Goal: Task Accomplishment & Management: Manage account settings

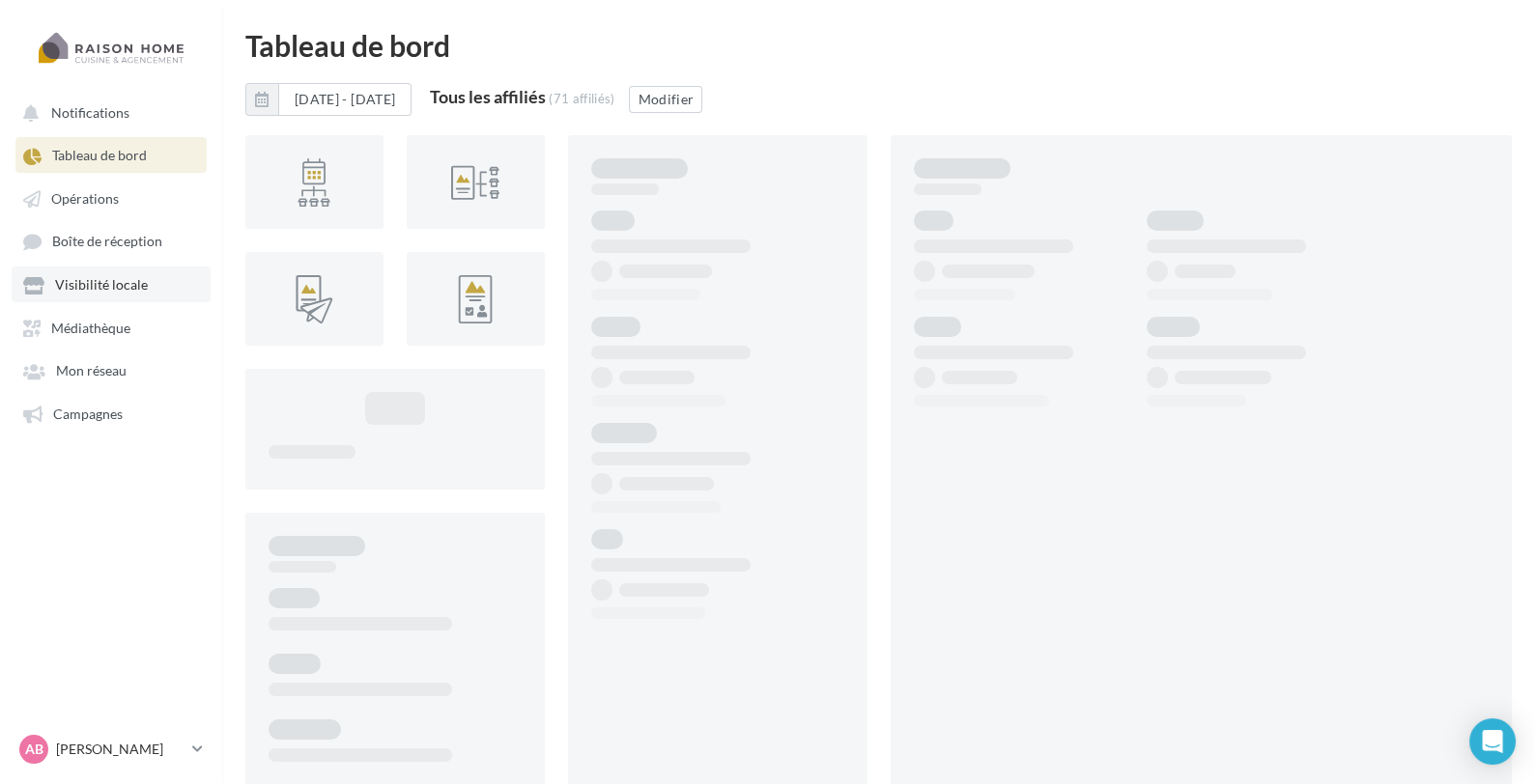
click at [119, 282] on span "Visibilité locale" at bounding box center [101, 286] width 93 height 16
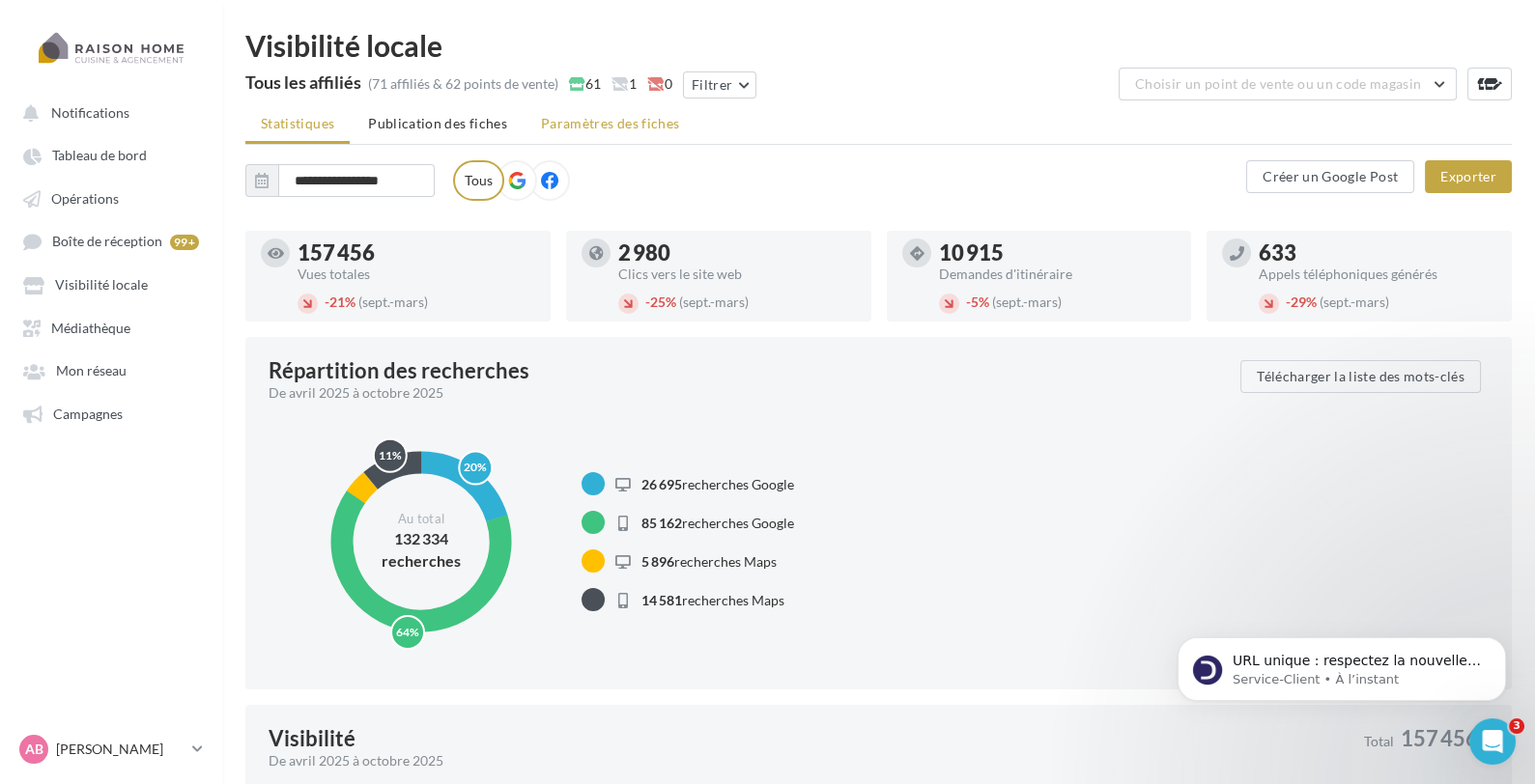
click at [597, 121] on span "Paramètres des fiches" at bounding box center [610, 122] width 138 height 16
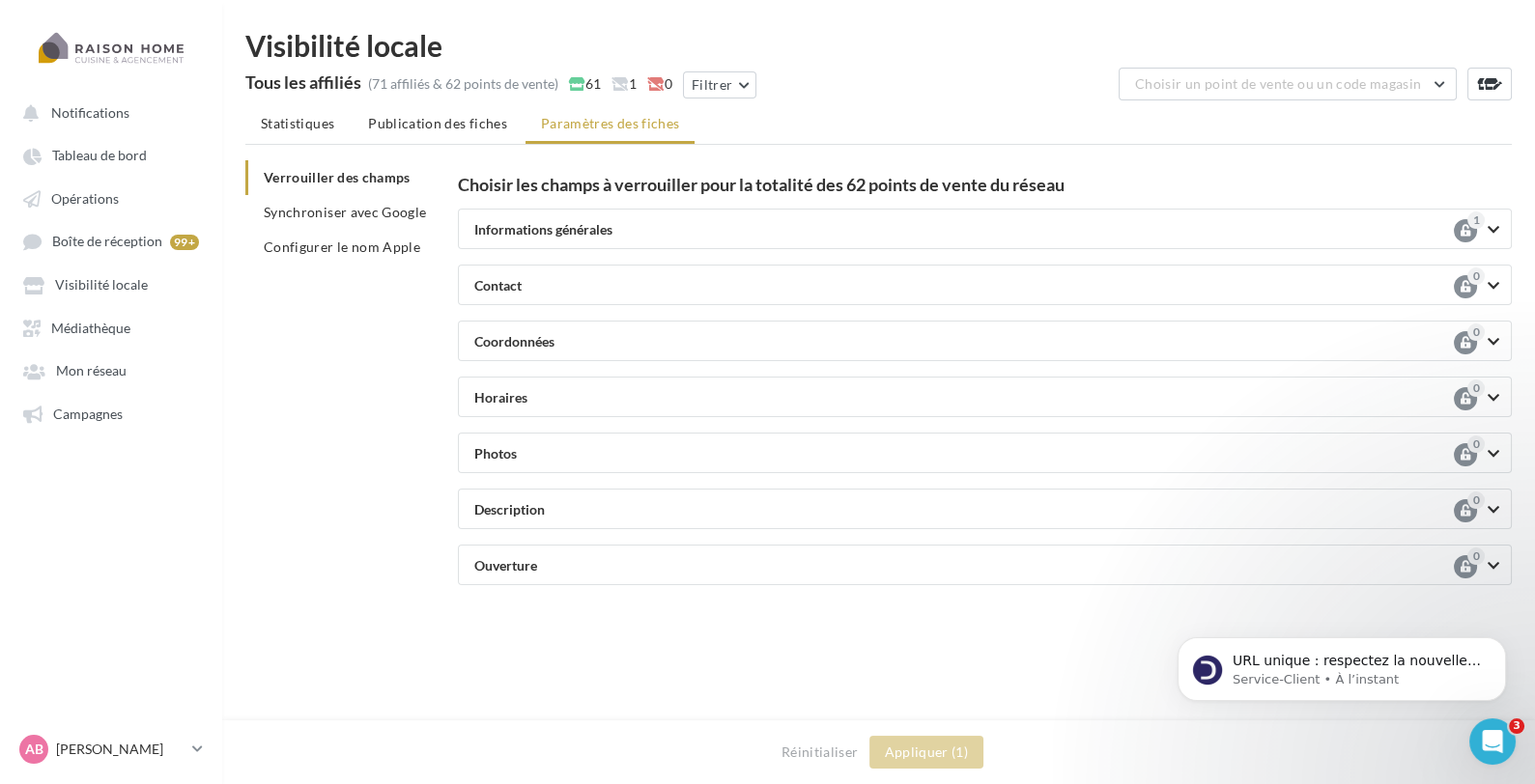
click at [1331, 101] on div "Tous les affiliés (71 affiliés & 62 points de vente) 61 1 0 Filtrer Choisir un …" at bounding box center [879, 87] width 1266 height 39
click at [1341, 92] on button "Choisir un point de vente ou un code magasin" at bounding box center [1288, 84] width 338 height 33
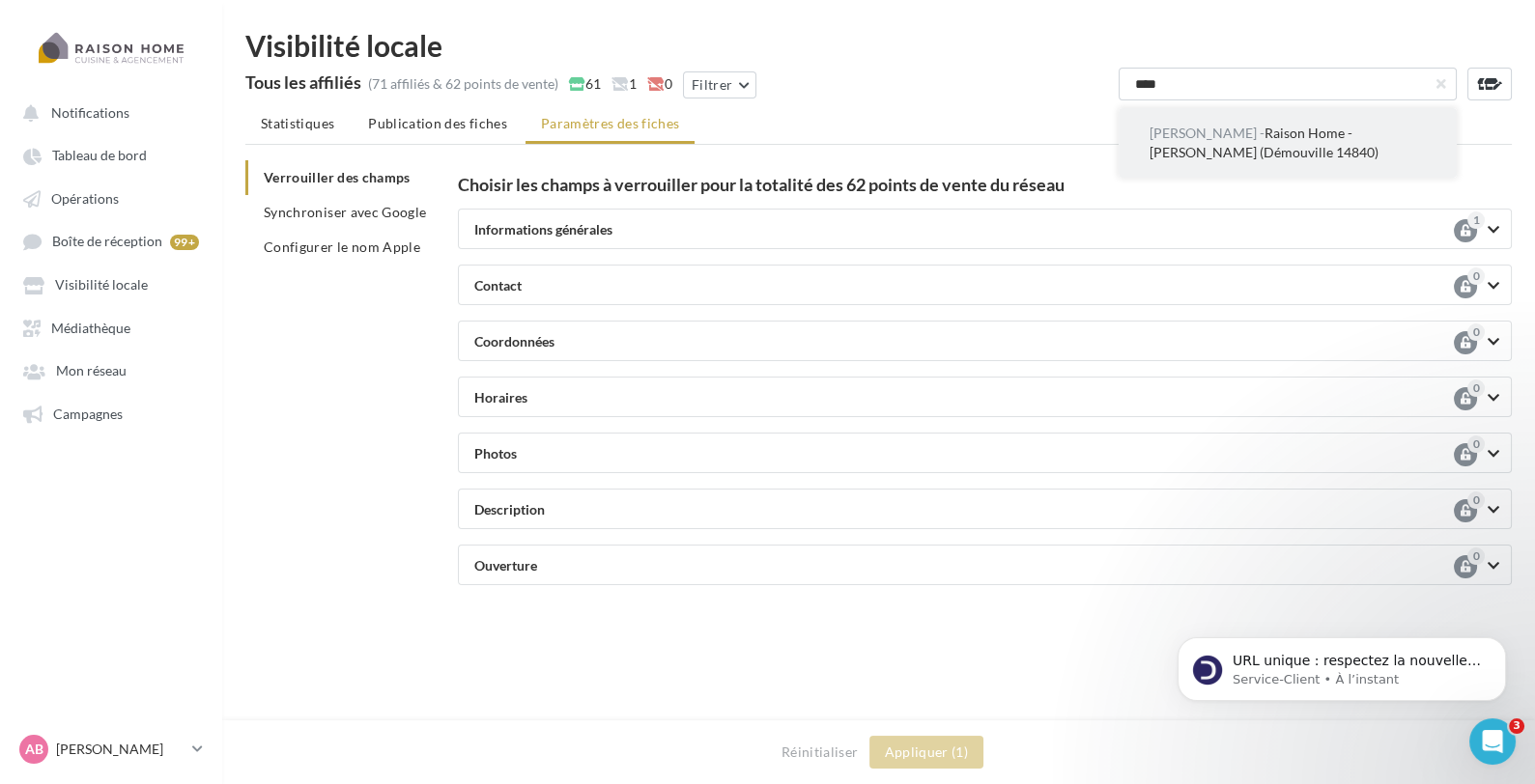
type input "****"
click at [1307, 133] on span "ANNE - Raison Home - Yannick ANNE (Démouville 14840)" at bounding box center [1264, 142] width 229 height 36
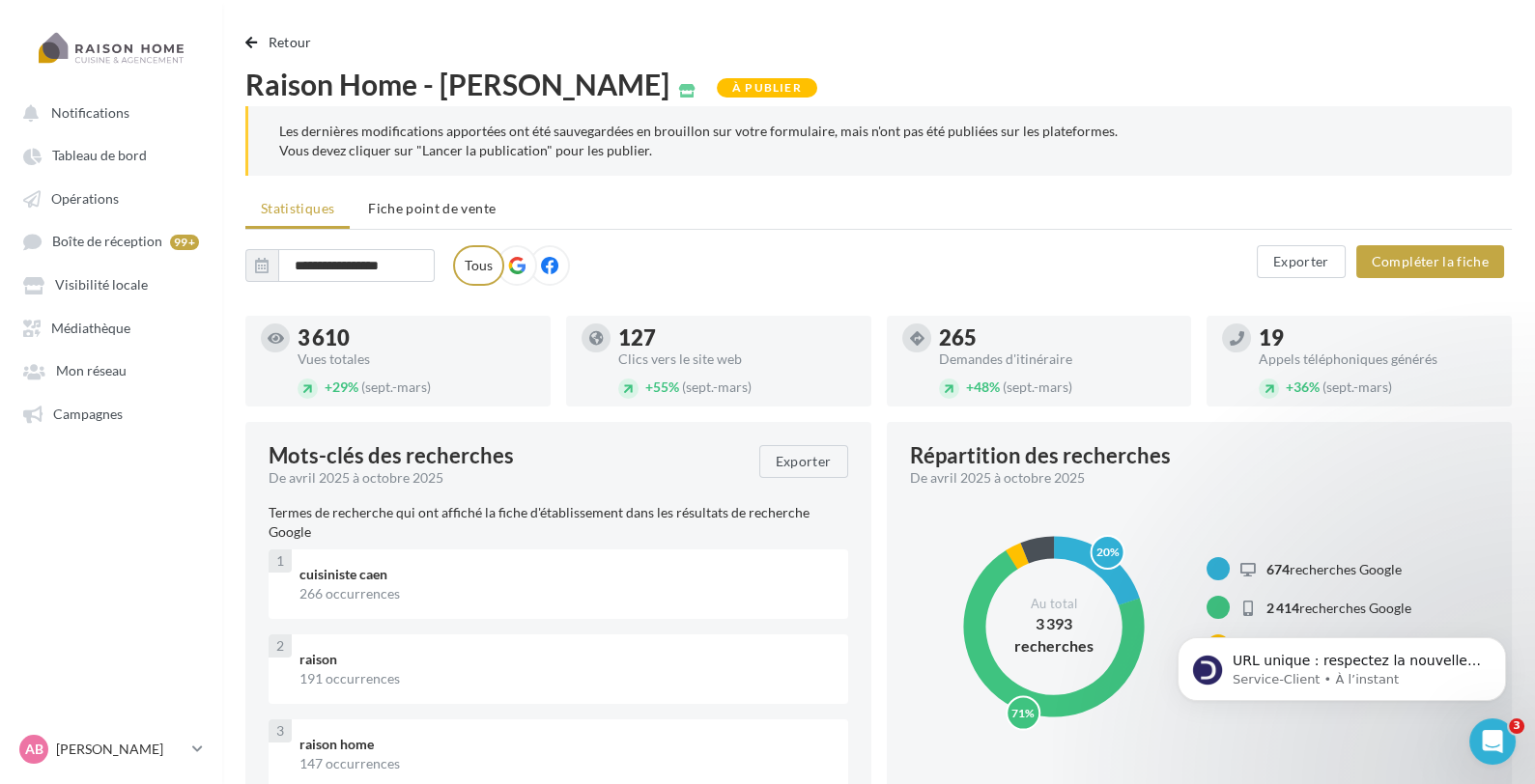
scroll to position [35, 0]
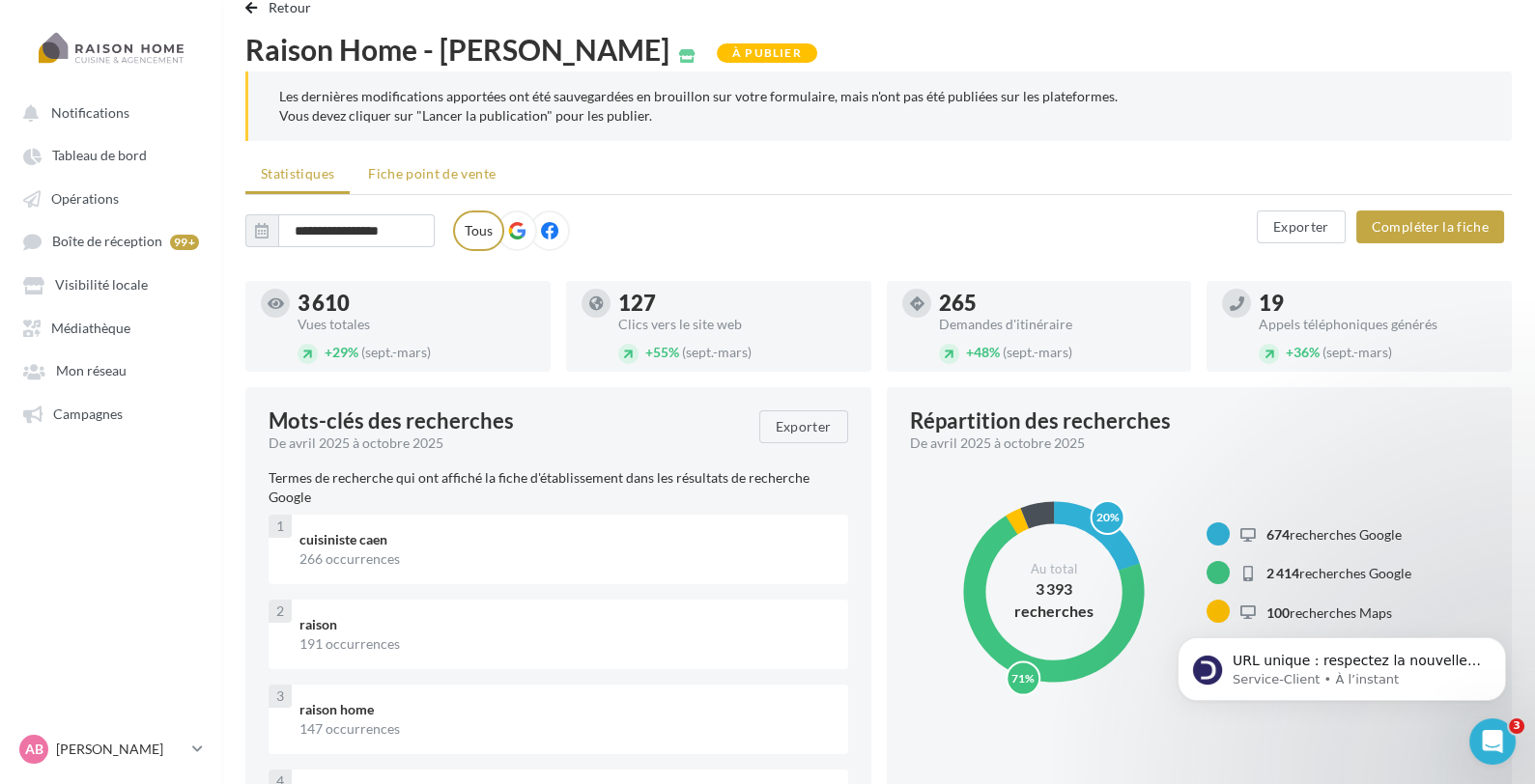
click at [441, 156] on li "Fiche point de vente" at bounding box center [431, 173] width 158 height 35
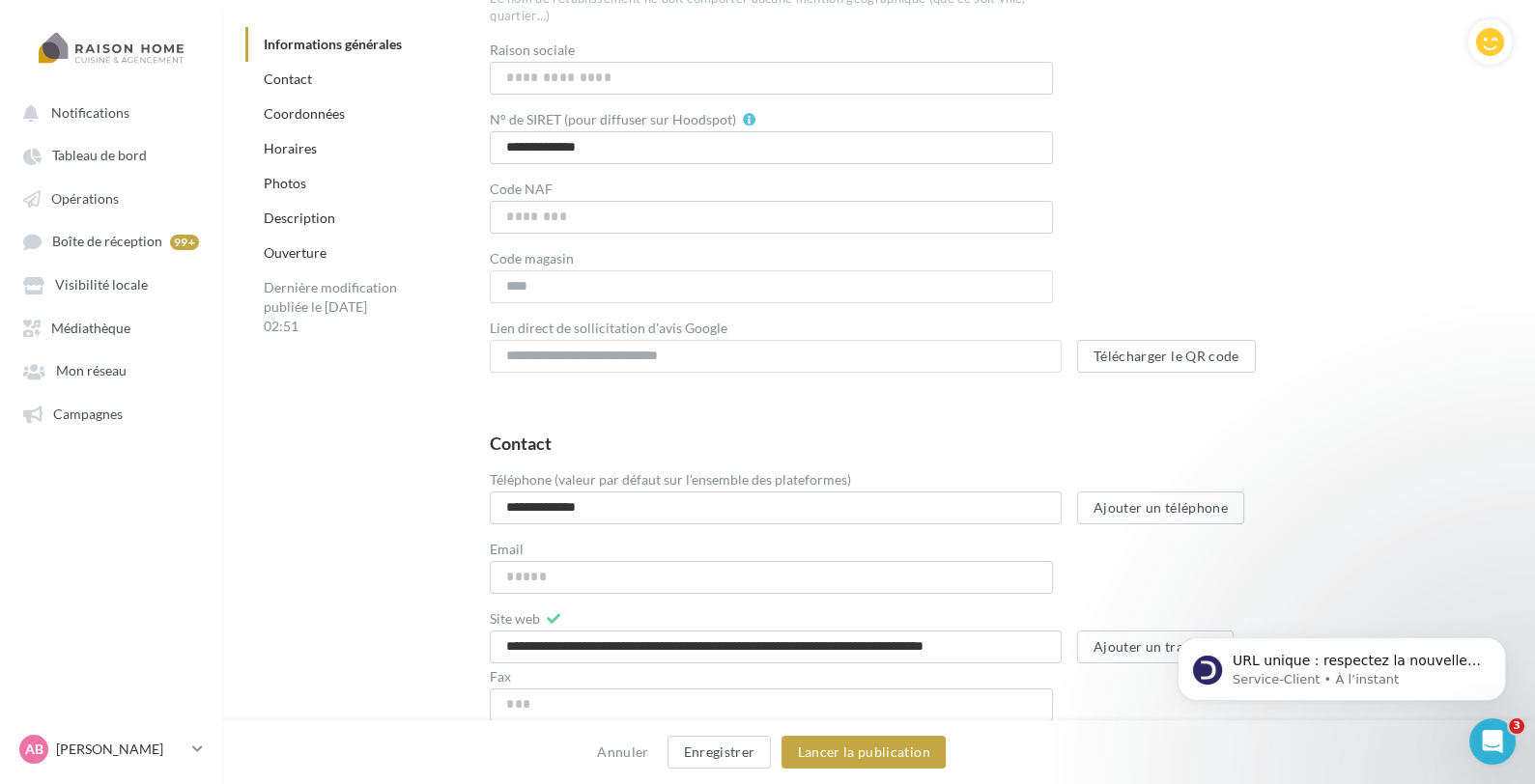
scroll to position [513, 0]
